Goal: Transaction & Acquisition: Purchase product/service

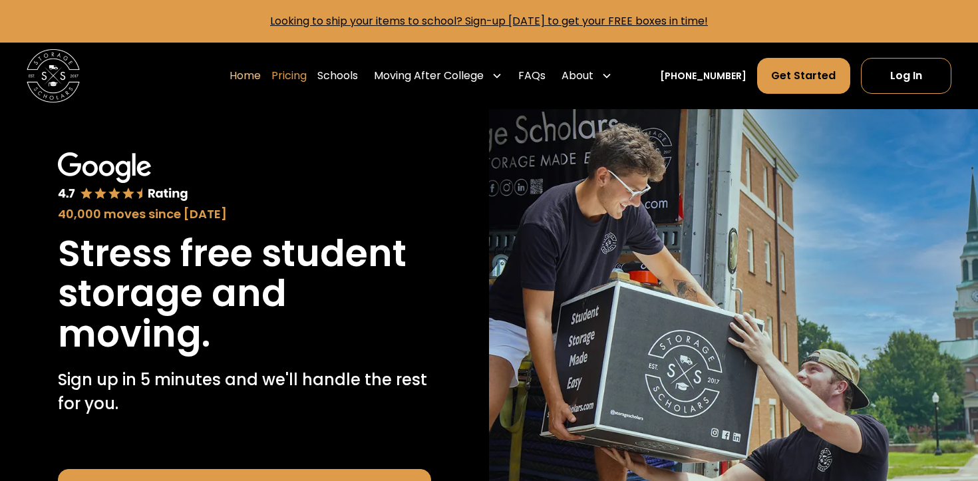
click at [303, 74] on link "Pricing" at bounding box center [288, 75] width 35 height 37
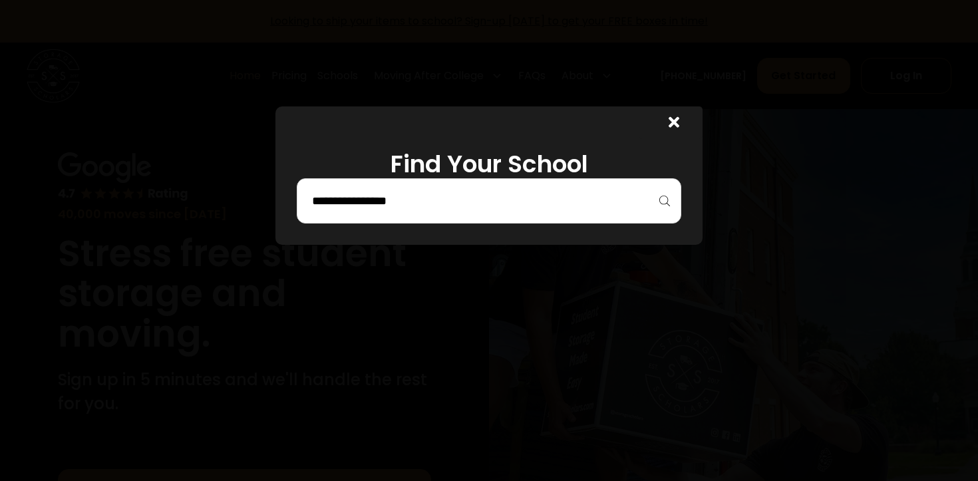
click at [383, 200] on input "search" at bounding box center [489, 201] width 357 height 23
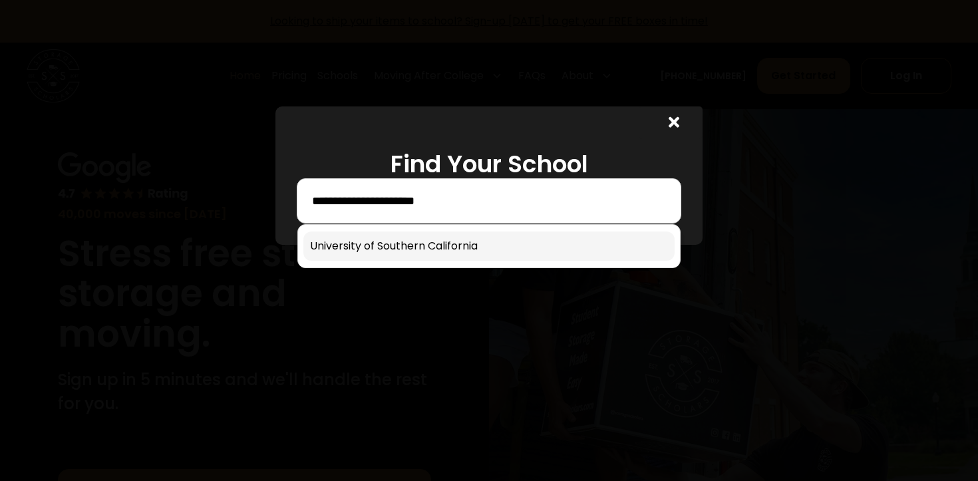
type input "**********"
click at [405, 243] on link at bounding box center [488, 246] width 371 height 29
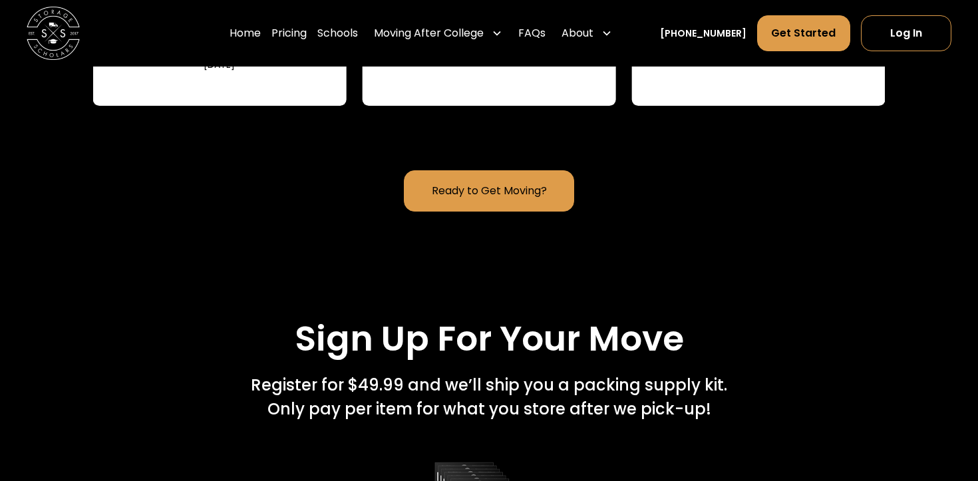
scroll to position [1692, 0]
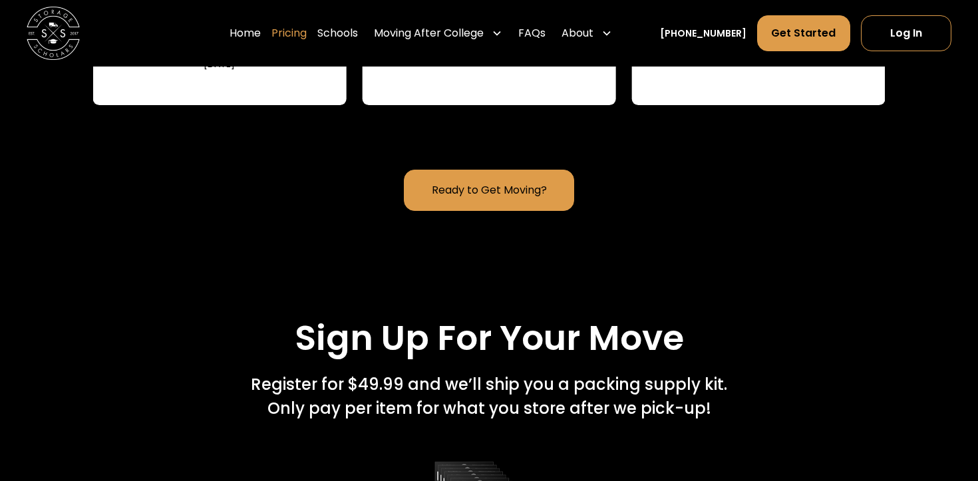
click at [306, 39] on link "Pricing" at bounding box center [288, 33] width 35 height 37
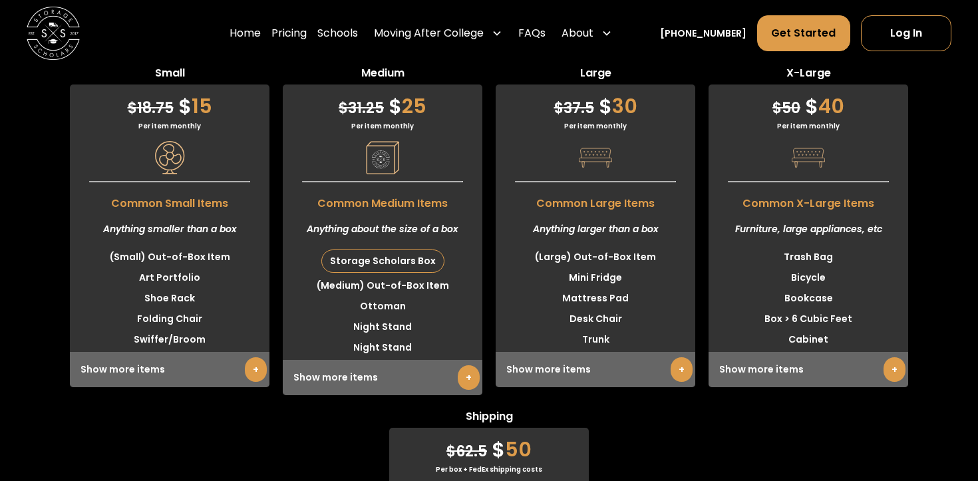
scroll to position [3370, 0]
